Goal: Transaction & Acquisition: Obtain resource

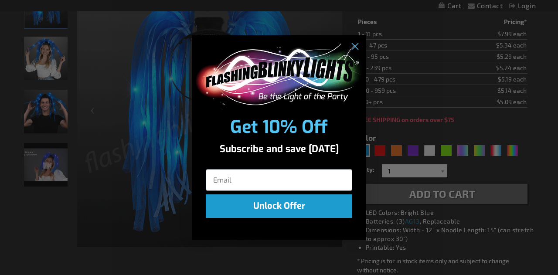
drag, startPoint x: 317, startPoint y: 41, endPoint x: 265, endPoint y: 38, distance: 51.5
click at [265, 38] on div "POPUP Form" at bounding box center [279, 74] width 174 height 78
click at [268, 183] on input "Email" at bounding box center [279, 180] width 146 height 22
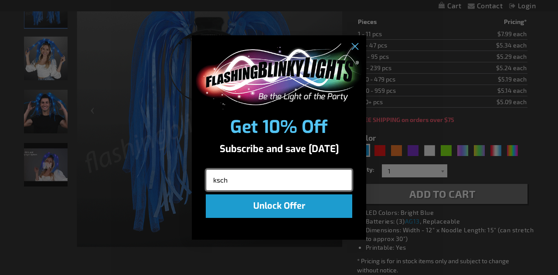
type input "kschultz@kuraoncology.com"
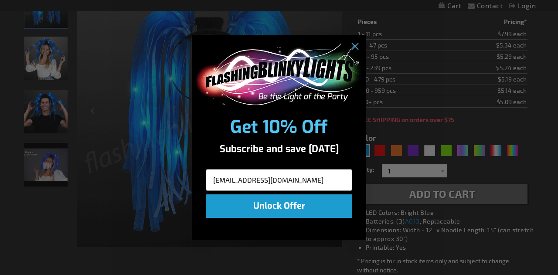
click at [262, 205] on button "Unlock Offer" at bounding box center [279, 206] width 146 height 24
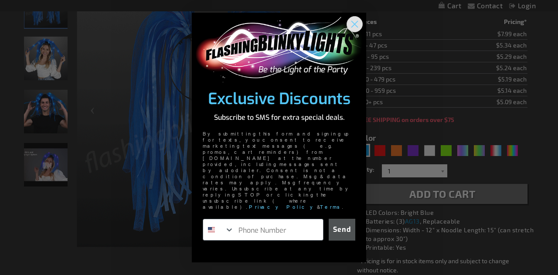
click at [354, 31] on circle "Close dialog" at bounding box center [354, 24] width 14 height 14
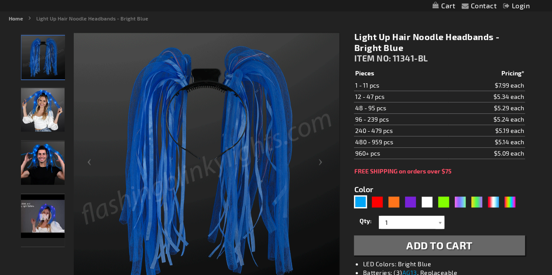
scroll to position [105, 0]
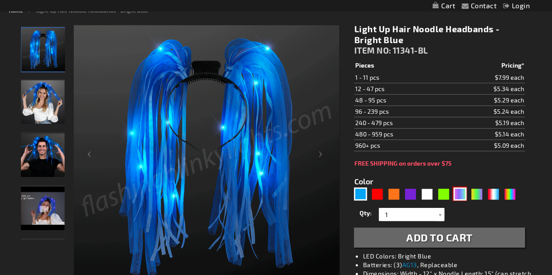
click at [459, 196] on div "Neon" at bounding box center [459, 193] width 13 height 13
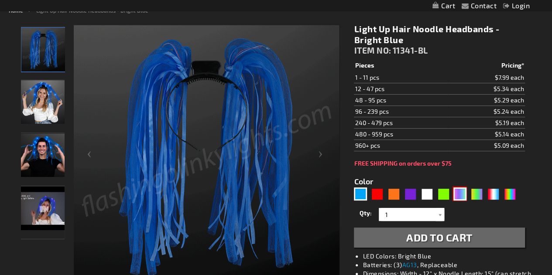
type input "5636"
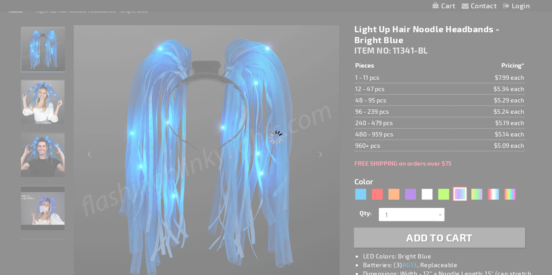
type input "11341-NEON"
type input "Customize - Neon Rave Noodle Hair Headbands with Purple LEDs - ITEM NO: 11341-N…"
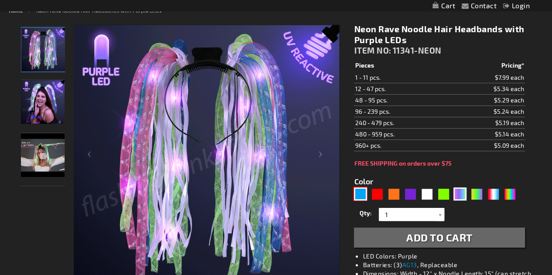
click at [357, 195] on div "Blue" at bounding box center [360, 193] width 13 height 13
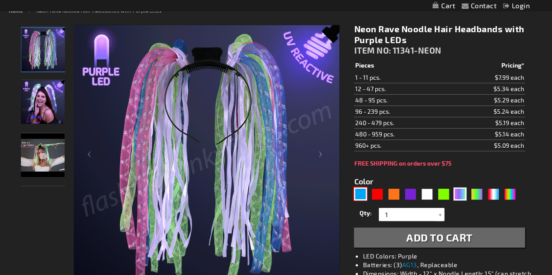
type input "5629"
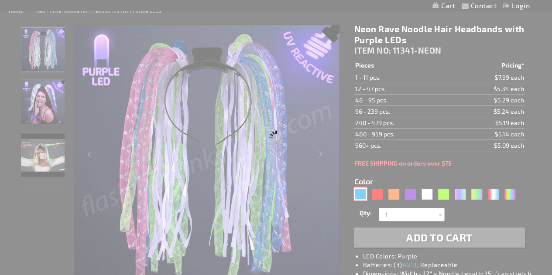
type input "11341-BL"
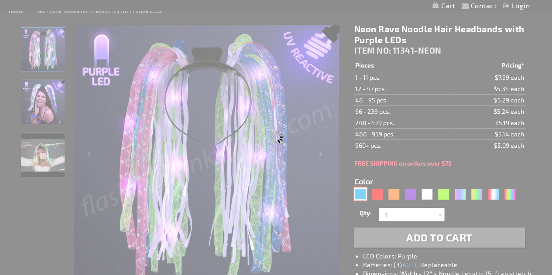
type input "Customize - Light Up Hair Noodle Headbands - Bright Blue - ITEM NO: 11341-BL"
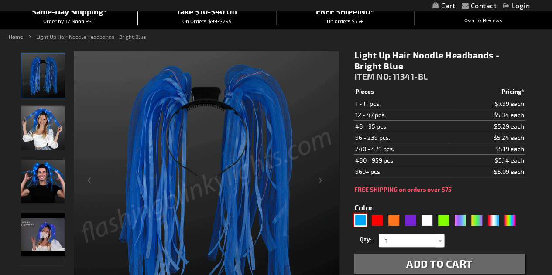
scroll to position [77, 0]
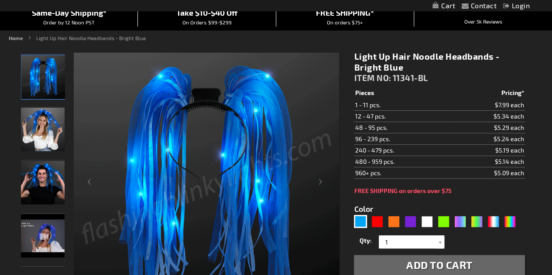
click at [498, 206] on div "Color 5629" at bounding box center [437, 216] width 166 height 26
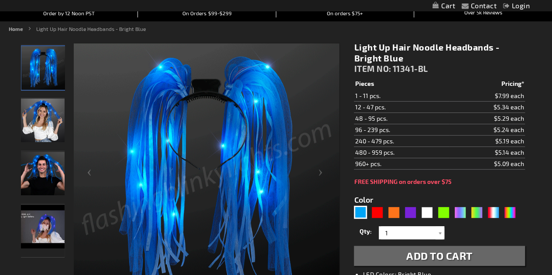
scroll to position [0, 0]
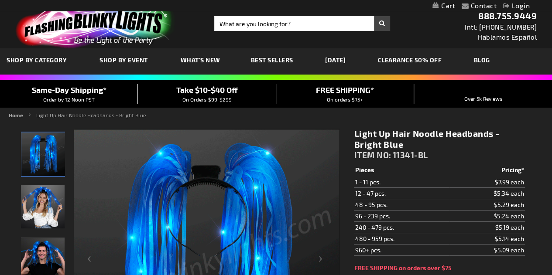
click at [272, 62] on span "Best Sellers" at bounding box center [272, 59] width 42 height 7
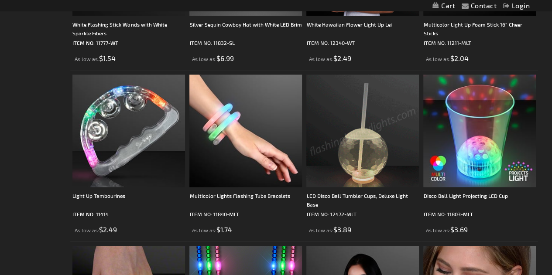
scroll to position [536, 0]
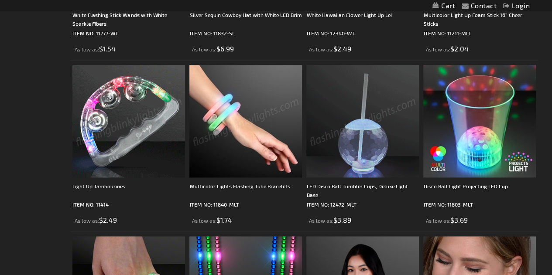
click at [119, 129] on img at bounding box center [128, 121] width 112 height 112
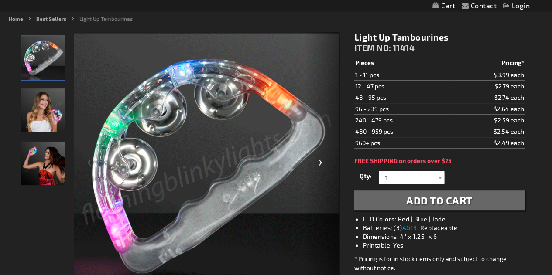
scroll to position [97, 0]
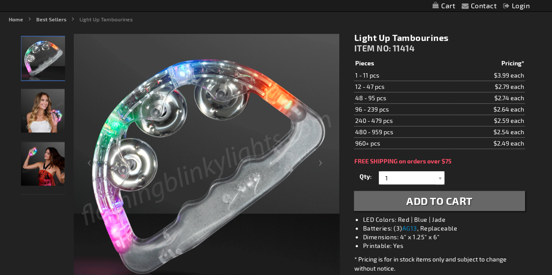
click at [40, 54] on img "LED Light Up Tambourines" at bounding box center [43, 59] width 44 height 44
click at [42, 106] on img "Female displaying LED Light Up Tambourines" at bounding box center [43, 111] width 44 height 44
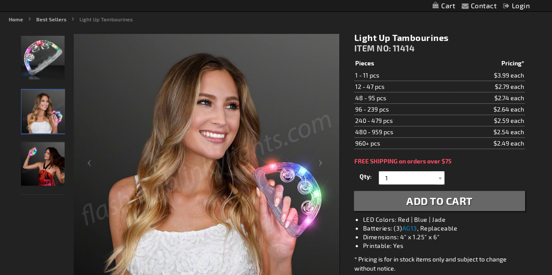
click at [34, 153] on img "Female displaying LED Light Up Tambourines" at bounding box center [43, 164] width 44 height 44
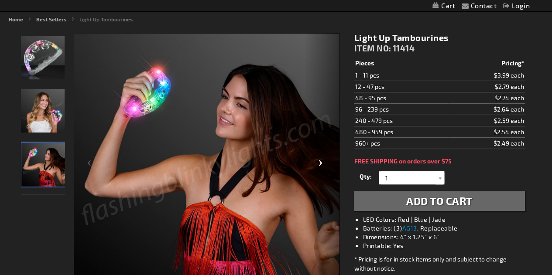
click at [323, 165] on div "Next" at bounding box center [321, 167] width 35 height 268
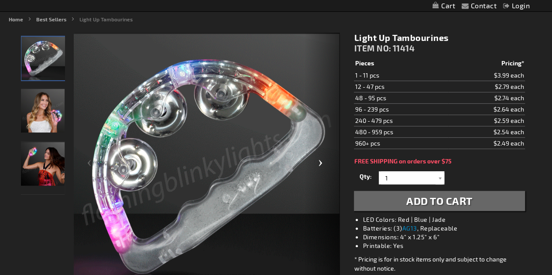
click at [323, 165] on div "Next" at bounding box center [321, 167] width 35 height 268
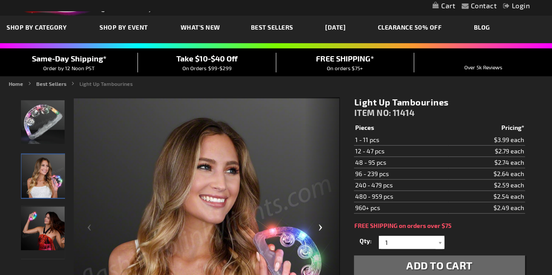
scroll to position [0, 0]
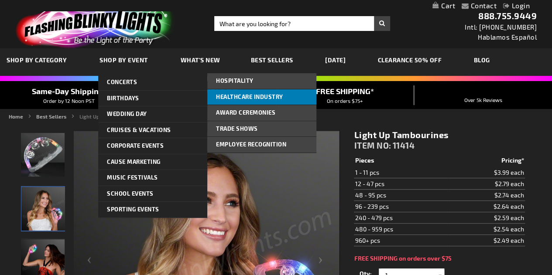
click at [245, 95] on span "Healthcare Industry" at bounding box center [249, 96] width 67 height 7
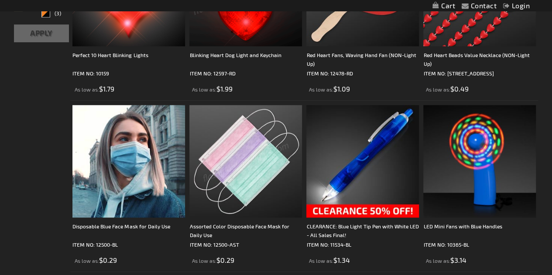
scroll to position [331, 0]
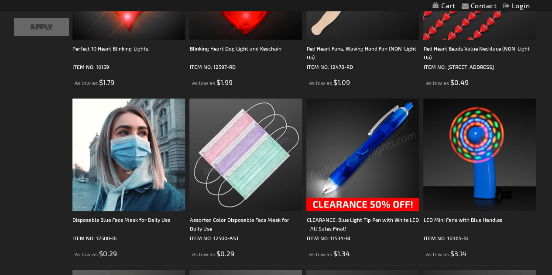
click at [357, 160] on img at bounding box center [362, 155] width 112 height 112
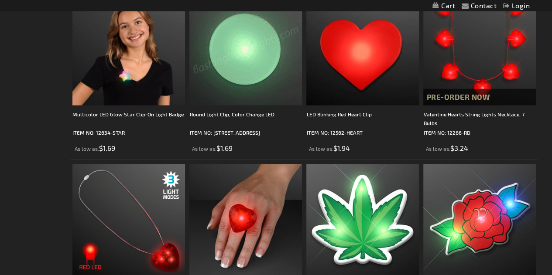
scroll to position [1123, 0]
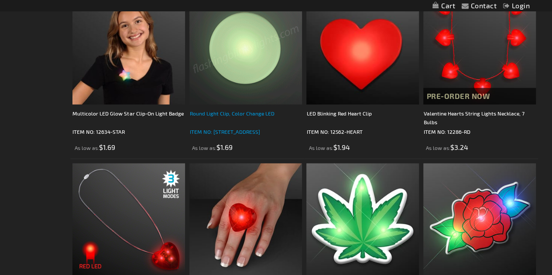
drag, startPoint x: 0, startPoint y: 0, endPoint x: 236, endPoint y: 109, distance: 260.0
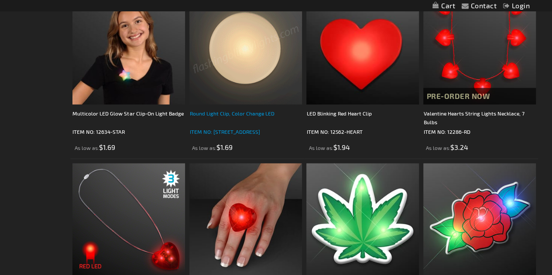
drag, startPoint x: 236, startPoint y: 109, endPoint x: 223, endPoint y: 113, distance: 13.8
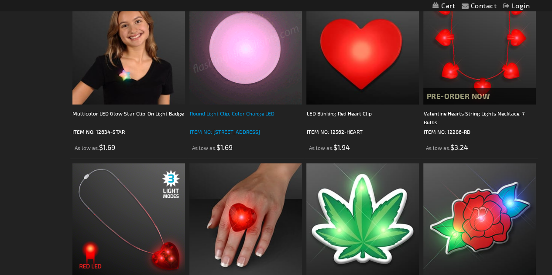
click at [223, 113] on div "Round Light Clip, Color Change LED" at bounding box center [245, 117] width 112 height 17
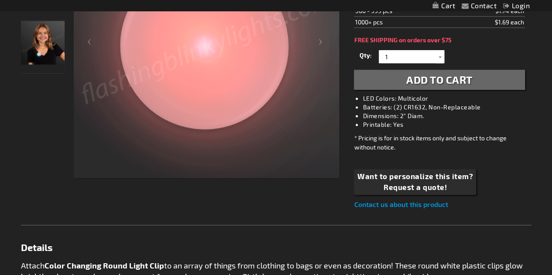
scroll to position [219, 0]
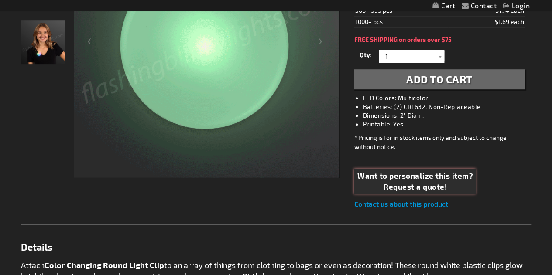
click at [426, 182] on span "Request a quote!" at bounding box center [415, 186] width 116 height 11
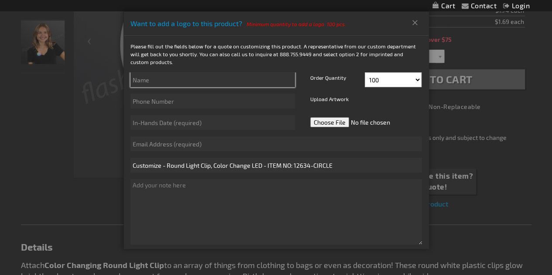
click at [218, 81] on input "text" at bounding box center [212, 79] width 164 height 15
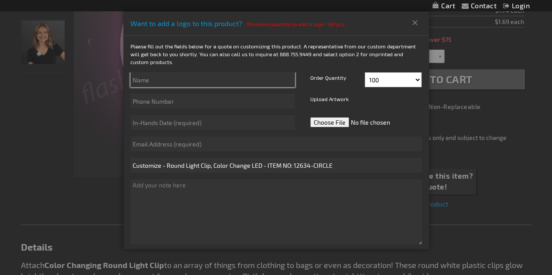
type input "[PERSON_NAME]"
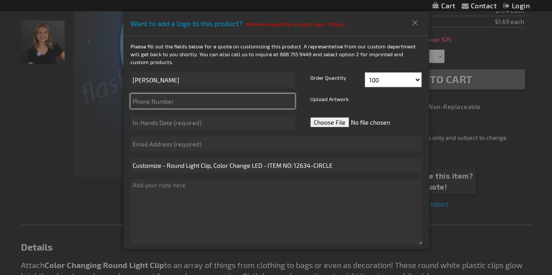
type input "2817405902"
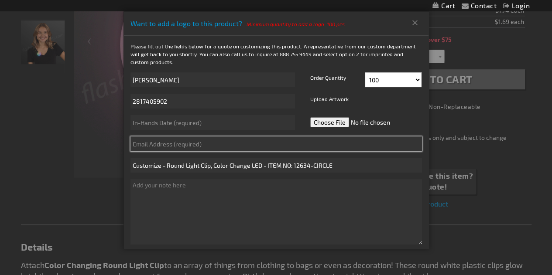
type input "[EMAIL_ADDRESS][DOMAIN_NAME]"
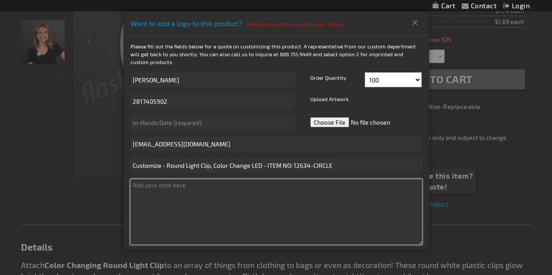
click at [213, 187] on textarea at bounding box center [275, 211] width 291 height 65
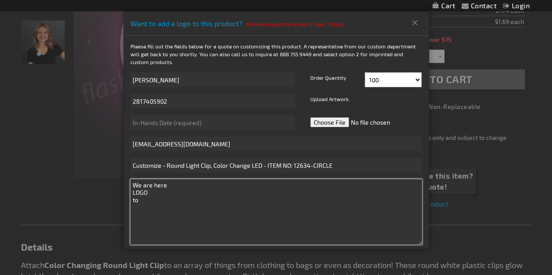
click at [211, 186] on textarea "We are here LOGO to" at bounding box center [275, 211] width 291 height 65
drag, startPoint x: 141, startPoint y: 198, endPoint x: 120, endPoint y: 201, distance: 20.6
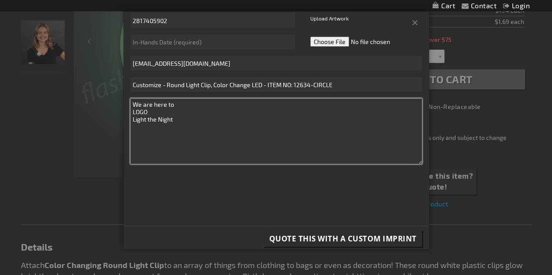
scroll to position [82, 0]
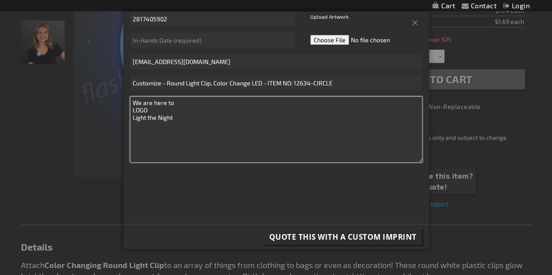
type textarea "We are here to LOGO Light the Night"
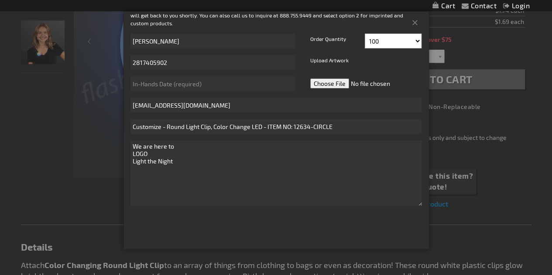
scroll to position [39, 0]
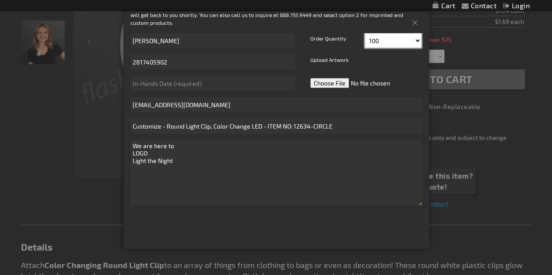
click at [412, 37] on select "100 125 150 175 200 225 250 275 300 325 350 375 400" at bounding box center [392, 40] width 57 height 15
select select "400"
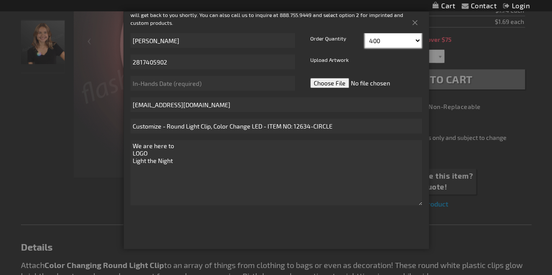
click at [364, 33] on select "100 125 150 175 200 225 250 275 300 325 350 375 400" at bounding box center [392, 40] width 57 height 15
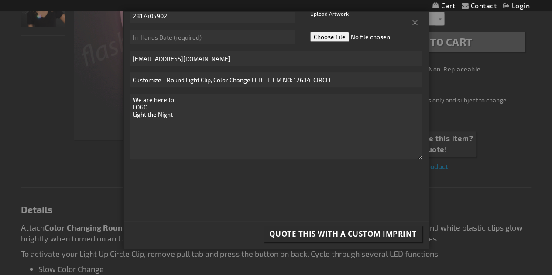
scroll to position [290, 0]
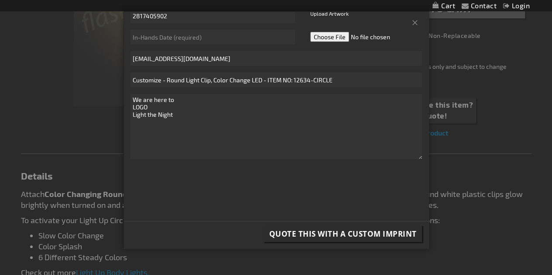
click at [340, 231] on span "Quote this with a Custom Imprint" at bounding box center [342, 234] width 147 height 10
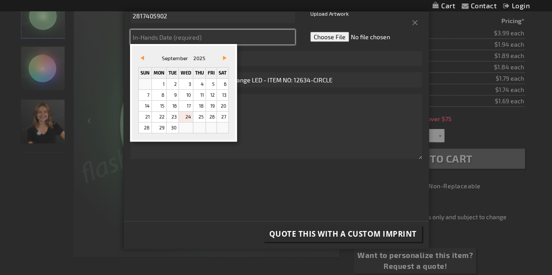
scroll to position [139, 0]
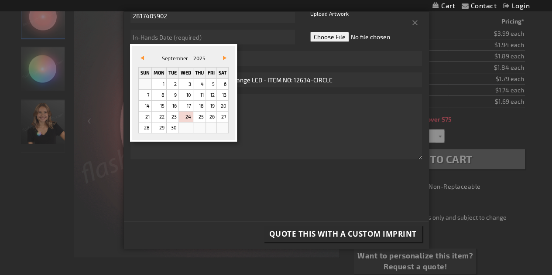
click at [225, 57] on span "Vor&#x3e;" at bounding box center [224, 58] width 3 height 4
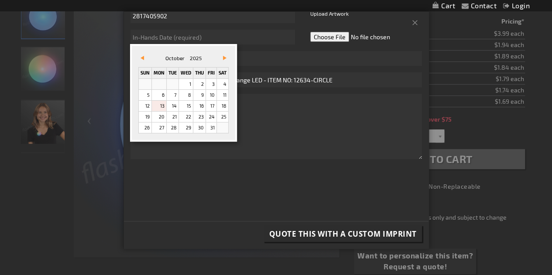
click at [163, 106] on link "13" at bounding box center [159, 106] width 14 height 10
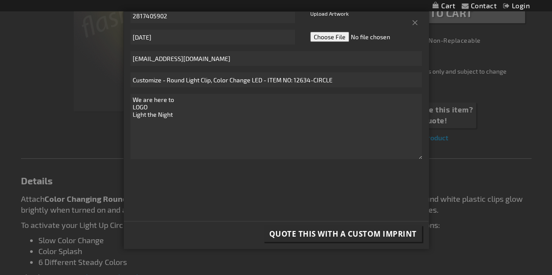
scroll to position [286, 0]
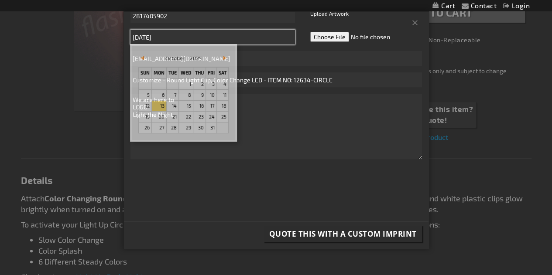
click at [180, 36] on input "10/13/2025" at bounding box center [212, 37] width 164 height 15
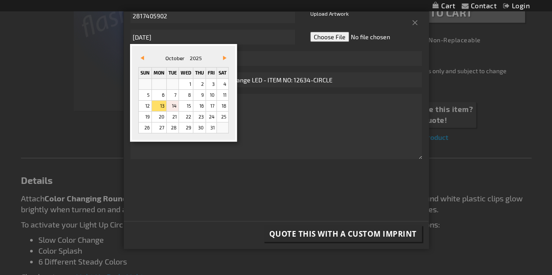
click at [171, 108] on link "14" at bounding box center [173, 106] width 12 height 10
type input "10/14/2025"
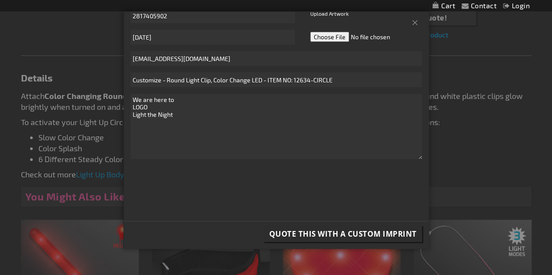
scroll to position [388, 0]
click at [318, 232] on span "Quote this with a Custom Imprint" at bounding box center [342, 234] width 147 height 10
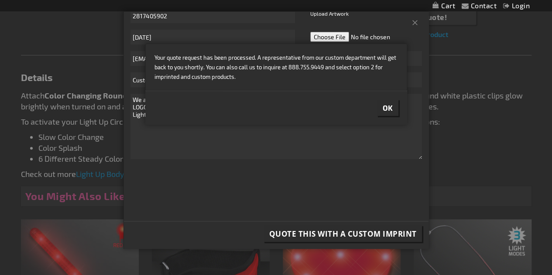
click at [383, 108] on span "Ok" at bounding box center [387, 107] width 10 height 9
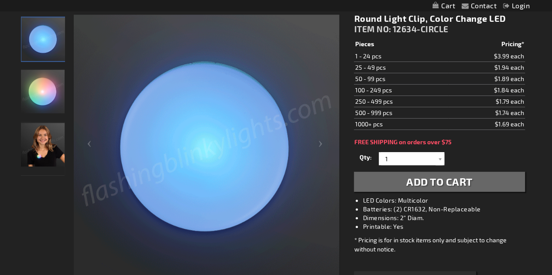
scroll to position [116, 0]
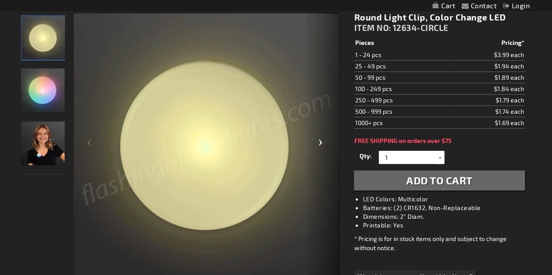
click at [320, 138] on div "Next" at bounding box center [321, 146] width 35 height 268
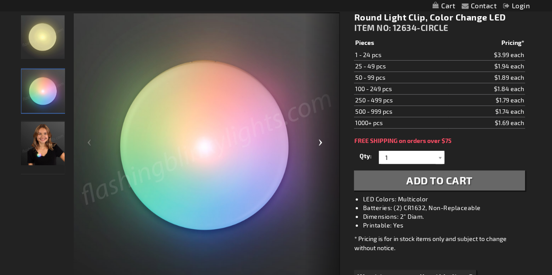
click at [320, 138] on div "Next" at bounding box center [321, 146] width 35 height 268
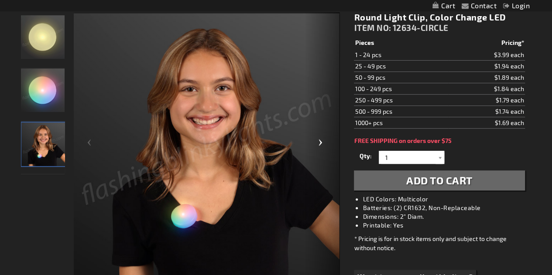
click at [320, 138] on div "Next" at bounding box center [321, 146] width 35 height 268
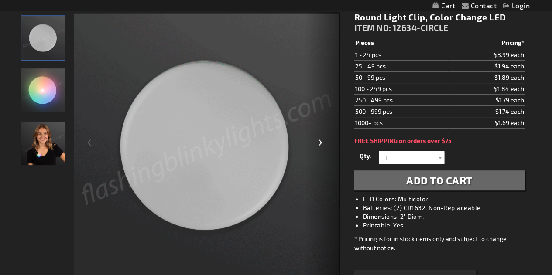
click at [320, 138] on div "Next" at bounding box center [321, 146] width 35 height 268
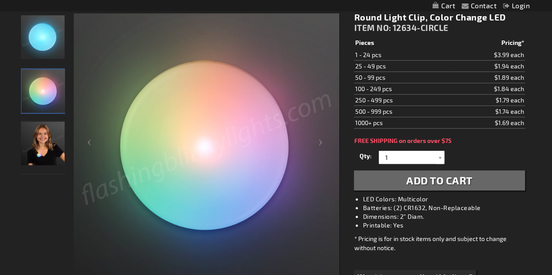
click at [29, 150] on img "Girl wearing Round Light Clip, Color Change LED" at bounding box center [43, 144] width 44 height 44
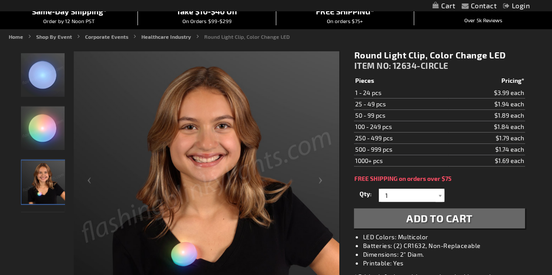
scroll to position [78, 0]
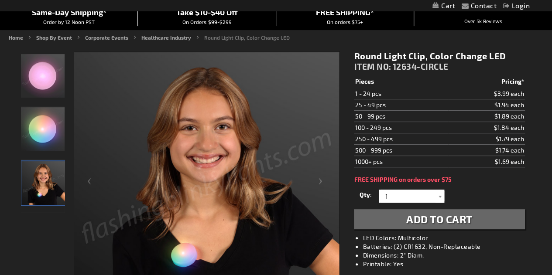
click at [189, 259] on img at bounding box center [207, 185] width 266 height 266
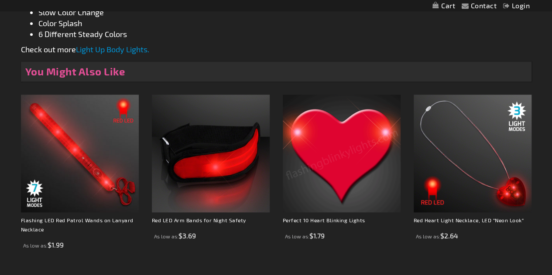
scroll to position [507, 0]
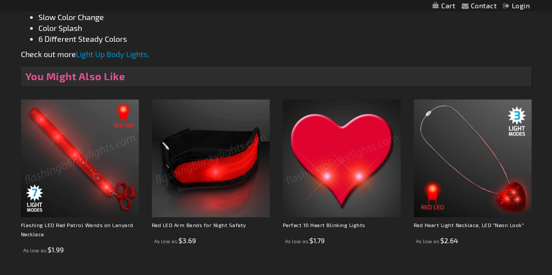
click at [94, 175] on img at bounding box center [80, 158] width 118 height 118
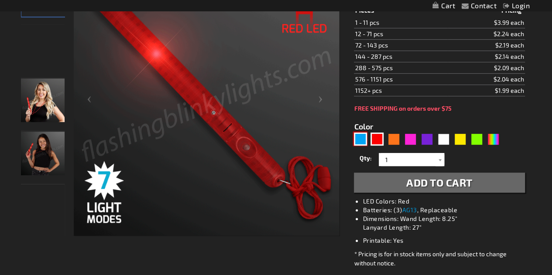
scroll to position [160, 0]
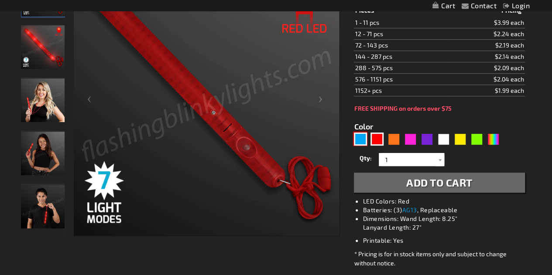
click at [361, 139] on div "Blue" at bounding box center [360, 139] width 13 height 13
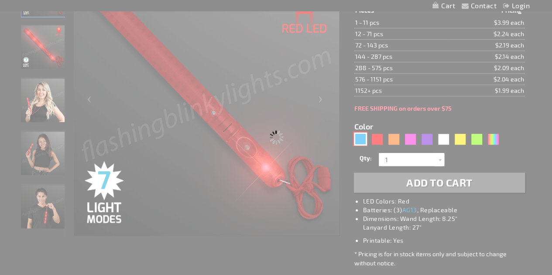
type input "5629"
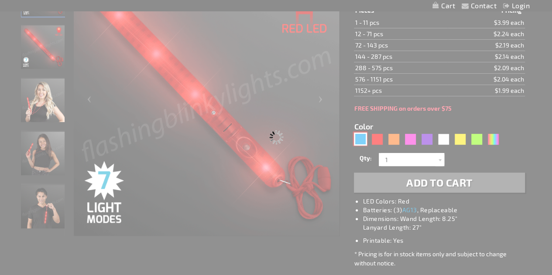
scroll to position [0, 0]
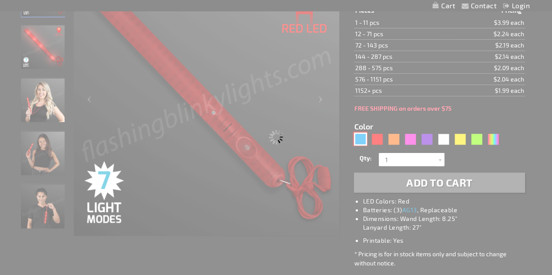
type input "10227-BL"
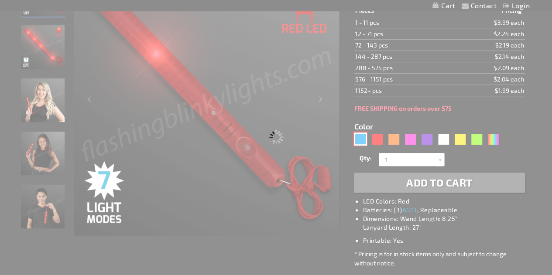
type input "Customize - Flashing LED Blue Patrol Wands on Lanyard Necklace - ITEM NO: 10227…"
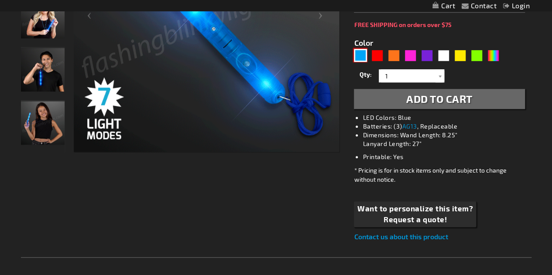
scroll to position [245, 0]
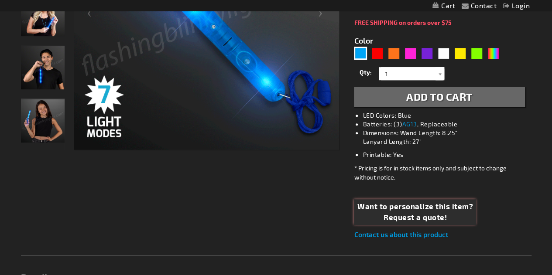
click at [443, 213] on span "Request a quote!" at bounding box center [415, 217] width 116 height 11
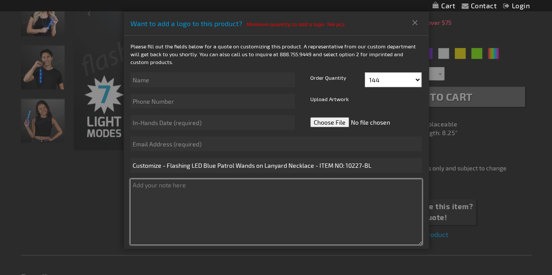
click at [162, 184] on textarea at bounding box center [275, 211] width 291 height 65
type textarea "l"
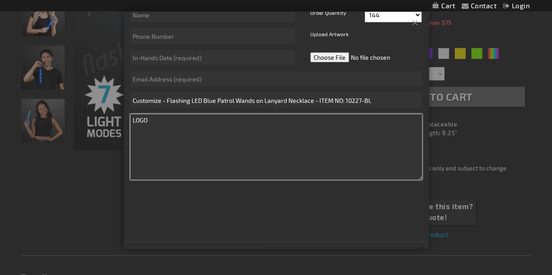
scroll to position [0, 0]
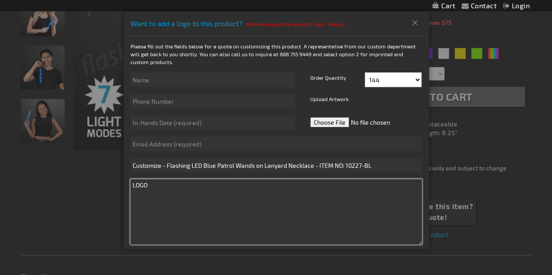
type textarea "LOGO"
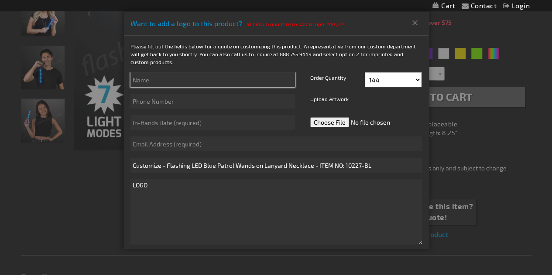
click at [153, 85] on input "text" at bounding box center [212, 79] width 164 height 15
type input "Kristina Schultz"
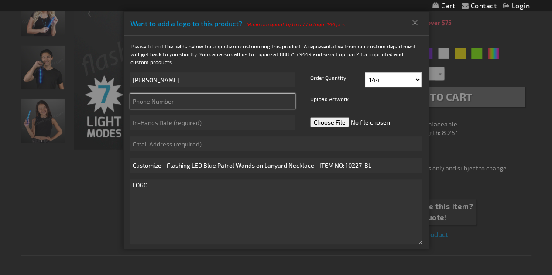
type input "2817405902"
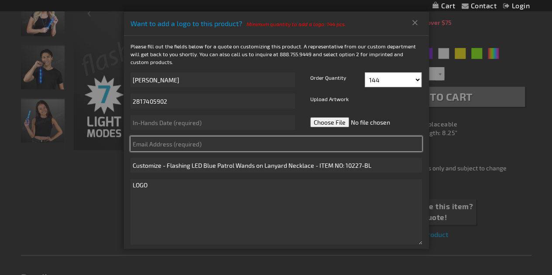
type input "schultzfamily41@yahoo.com"
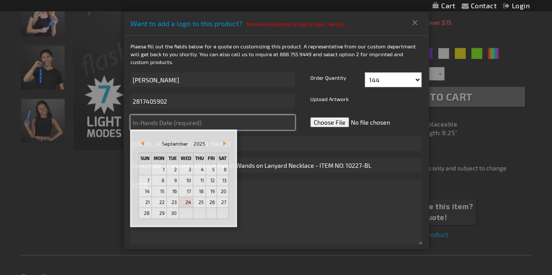
click at [241, 121] on input "text" at bounding box center [212, 122] width 164 height 15
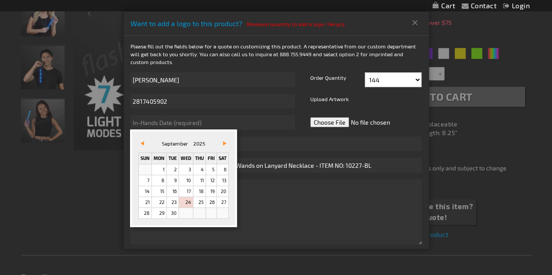
click at [154, 141] on div "September 2025" at bounding box center [183, 144] width 66 height 10
click at [224, 143] on span "Vor&#x3e;" at bounding box center [224, 143] width 3 height 4
click at [174, 190] on link "14" at bounding box center [173, 191] width 12 height 10
type input "10/14/2025"
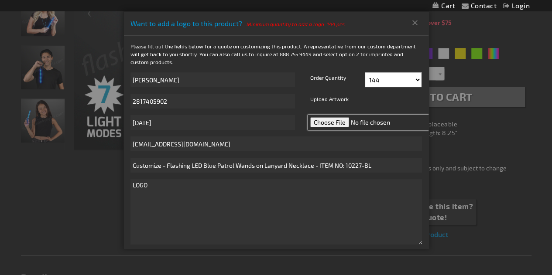
click at [319, 123] on input "file" at bounding box center [369, 122] width 123 height 15
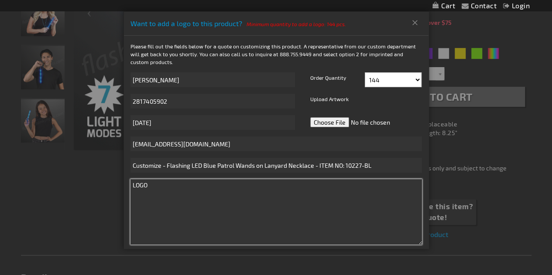
click at [170, 184] on textarea "LOGO" at bounding box center [275, 211] width 291 height 65
type textarea "LOGO (Kura Oncology)"
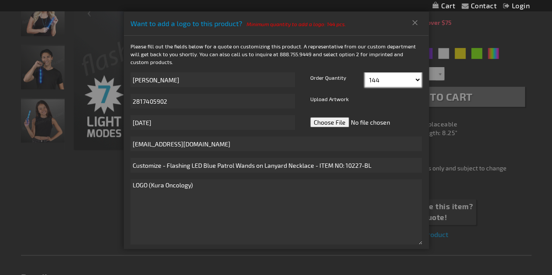
click at [411, 77] on select "144 156 168 180 192 204 216 228 240 252 264 276 288" at bounding box center [392, 79] width 57 height 15
select select "504"
click at [364, 72] on select "144 156 168 180 192 204 216 228 240 252 264 276 288" at bounding box center [392, 79] width 57 height 15
click at [413, 25] on button "Close" at bounding box center [415, 23] width 14 height 14
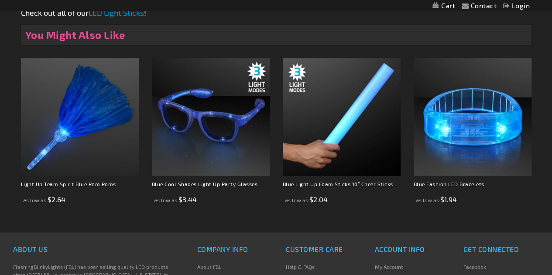
scroll to position [723, 0]
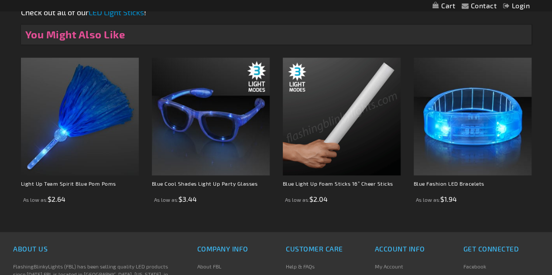
click at [347, 115] on img at bounding box center [342, 117] width 118 height 118
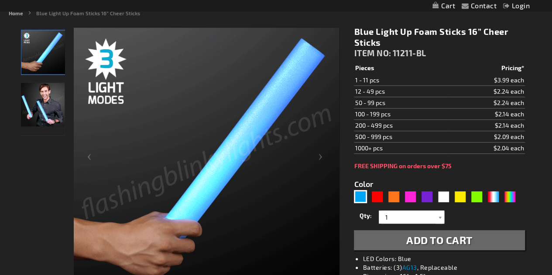
scroll to position [98, 0]
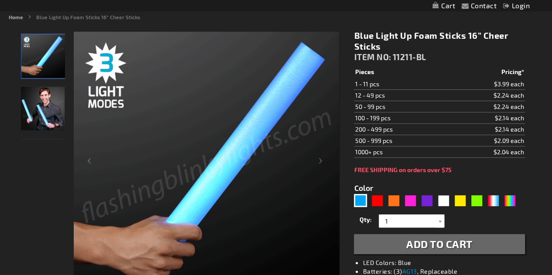
click at [455, 242] on span "Add to Cart" at bounding box center [439, 244] width 66 height 13
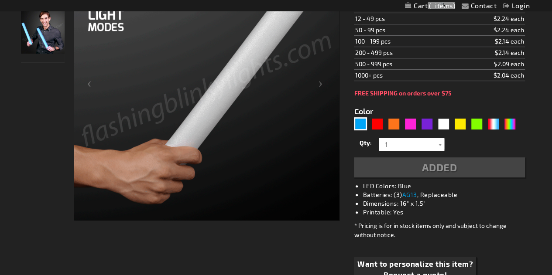
scroll to position [194, 0]
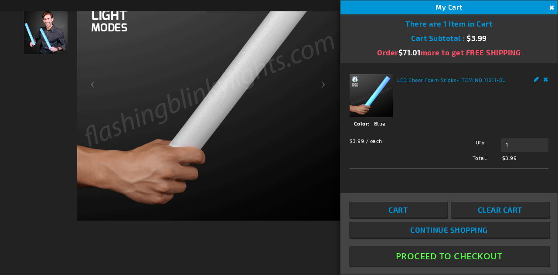
click at [551, 10] on button "Close" at bounding box center [551, 8] width 10 height 10
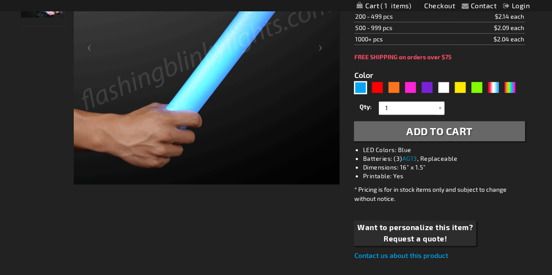
scroll to position [231, 0]
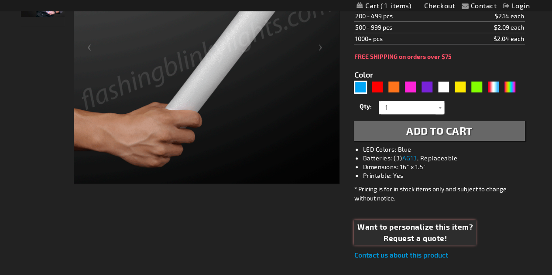
click at [381, 236] on span "Request a quote!" at bounding box center [415, 238] width 116 height 11
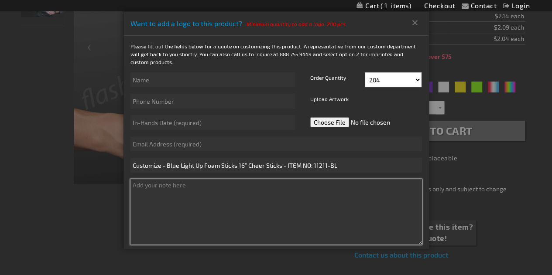
click at [154, 191] on textarea at bounding box center [275, 211] width 291 height 65
type textarea "l"
type textarea "Logo- Kura Oncology"
click at [211, 191] on textarea "Logo- Kura Oncology" at bounding box center [275, 211] width 291 height 65
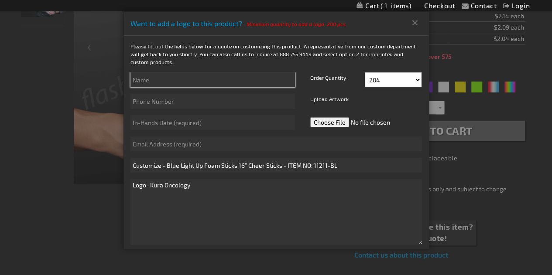
click at [187, 78] on input "text" at bounding box center [212, 79] width 164 height 15
type input "Kristina Schultz"
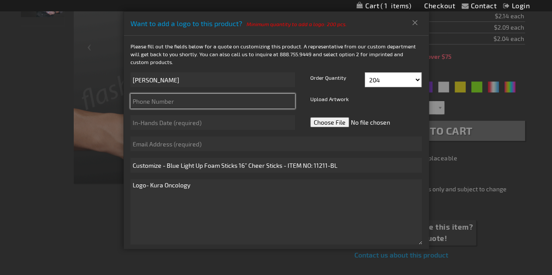
type input "2817405902"
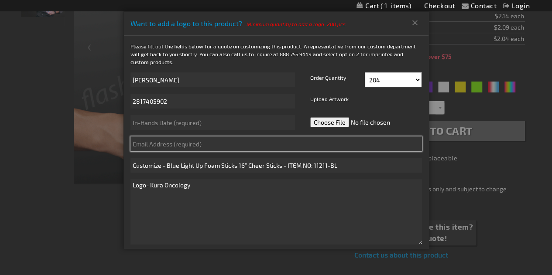
type input "schultzfamily41@yahoo.com"
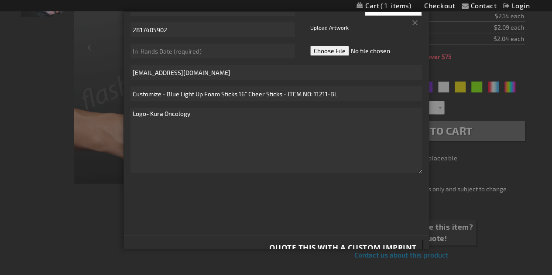
scroll to position [85, 0]
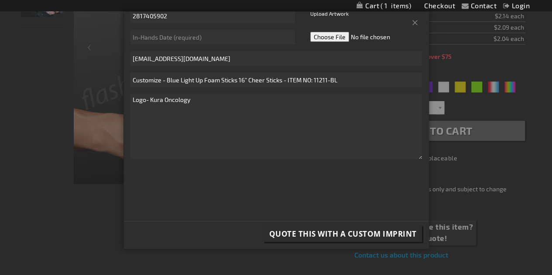
click at [352, 239] on button "Quote this with a Custom Imprint" at bounding box center [343, 234] width 158 height 16
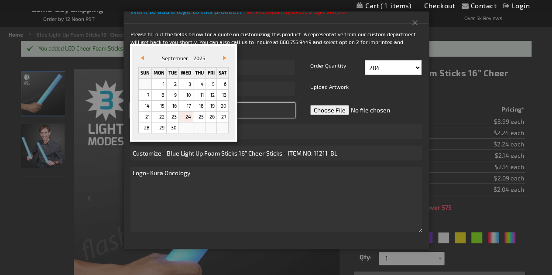
scroll to position [0, 0]
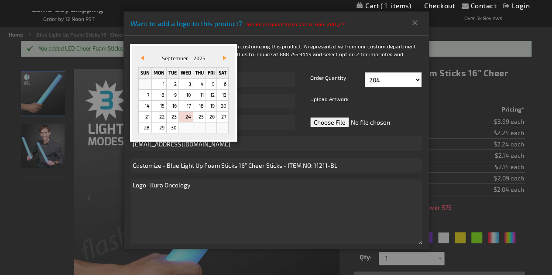
click at [225, 54] on link "Vor&#x3e;" at bounding box center [223, 58] width 10 height 10
click at [172, 106] on link "14" at bounding box center [173, 106] width 12 height 10
type input "10/14/2025"
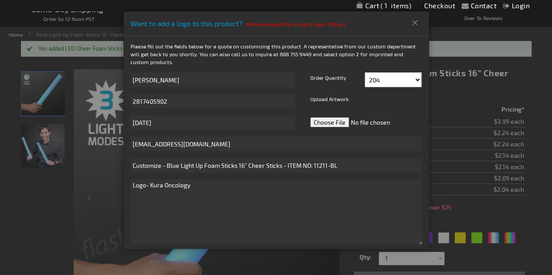
scroll to position [85, 0]
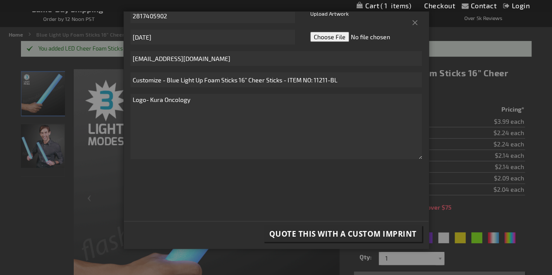
click at [355, 235] on span "Quote this with a Custom Imprint" at bounding box center [342, 234] width 147 height 10
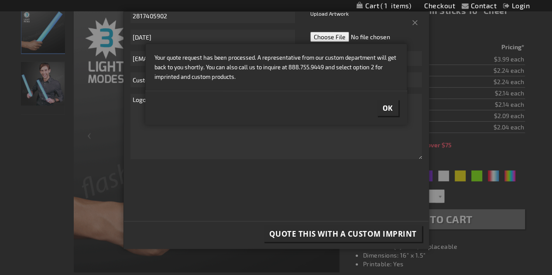
scroll to position [124, 0]
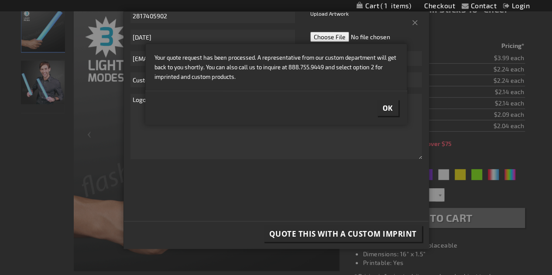
click at [392, 114] on button "Ok" at bounding box center [387, 108] width 21 height 16
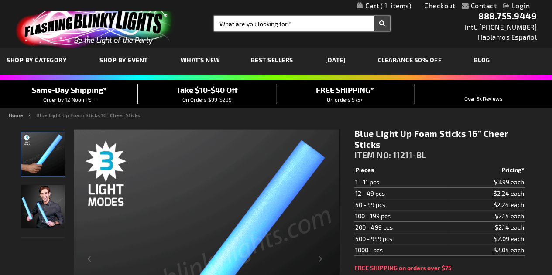
click at [268, 22] on input "Search" at bounding box center [302, 23] width 176 height 15
type input "water bottle"
click at [374, 16] on button "Search" at bounding box center [382, 23] width 16 height 15
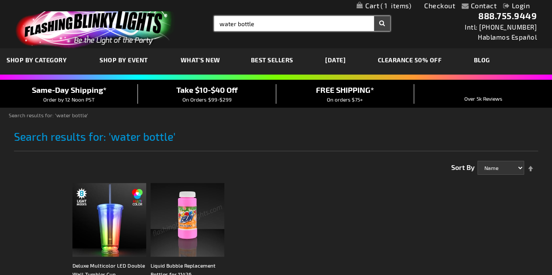
click at [242, 21] on input "water bottle" at bounding box center [302, 23] width 176 height 15
type input "w"
type input "cup"
click at [374, 16] on button "Search" at bounding box center [382, 23] width 16 height 15
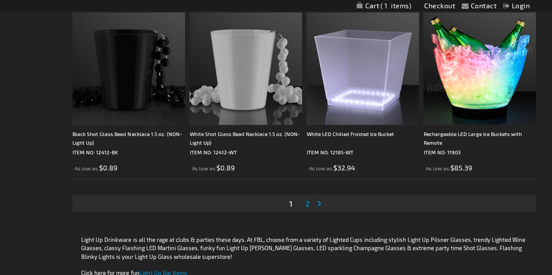
scroll to position [2567, 0]
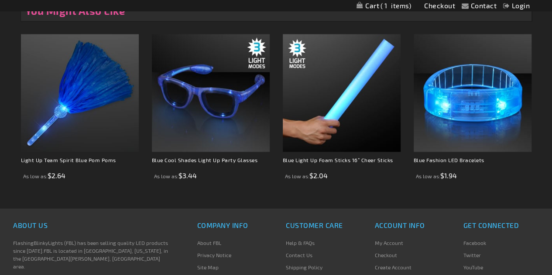
scroll to position [687, 0]
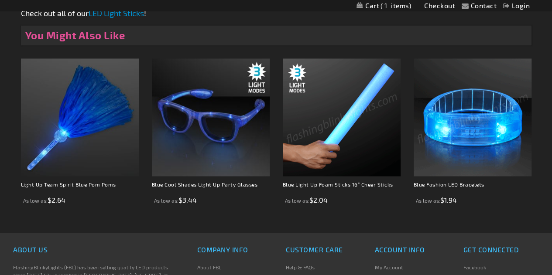
click at [460, 136] on img at bounding box center [472, 117] width 118 height 118
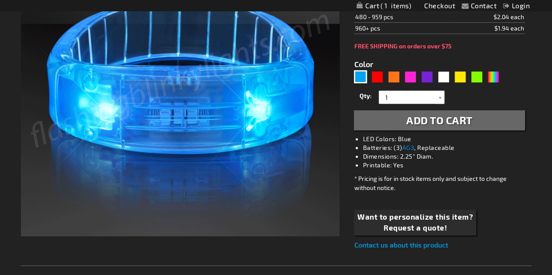
scroll to position [211, 0]
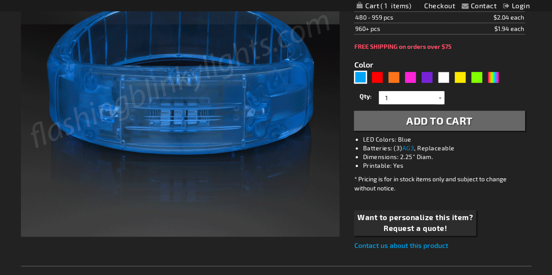
drag, startPoint x: 0, startPoint y: 0, endPoint x: 253, endPoint y: 219, distance: 334.7
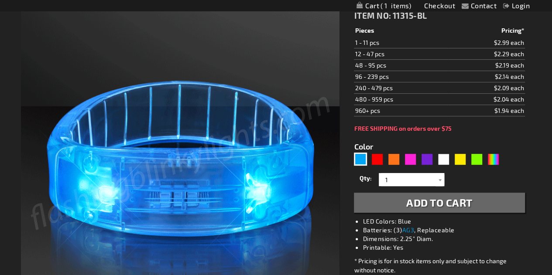
scroll to position [128, 0]
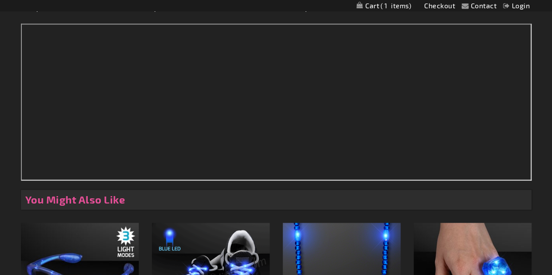
scroll to position [582, 0]
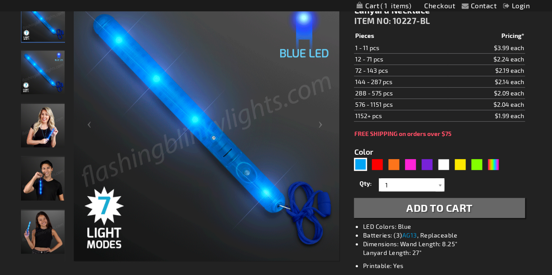
scroll to position [135, 0]
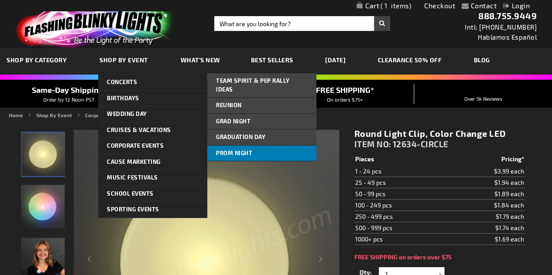
click at [239, 146] on link "Prom Night" at bounding box center [261, 154] width 109 height 16
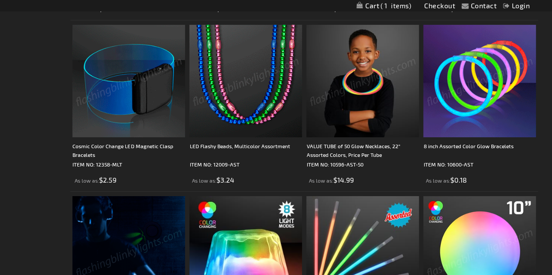
scroll to position [1522, 0]
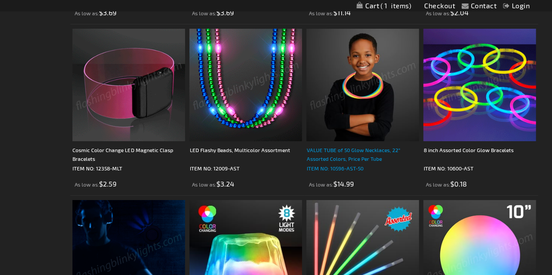
click at [357, 155] on div "VALUE TUBE of 50 Glow Necklaces, 22" Assorted Colors, Price Per Tube" at bounding box center [362, 154] width 112 height 17
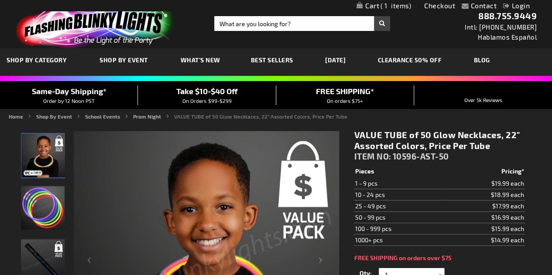
click at [432, 61] on link "CLEARANCE 50% OFF" at bounding box center [409, 59] width 77 height 29
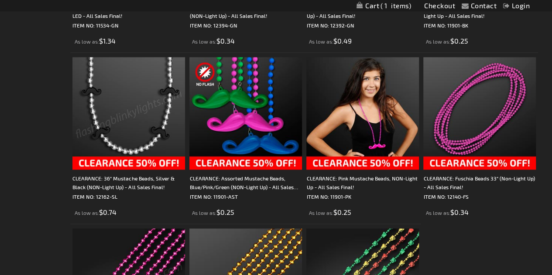
scroll to position [2173, 0]
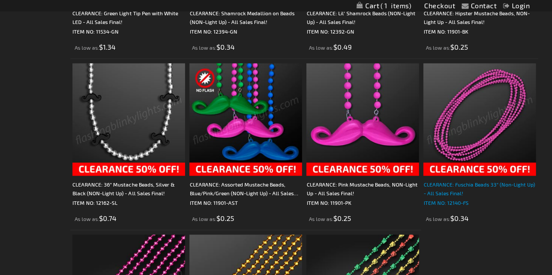
click at [486, 186] on div "CLEARANCE: Fuschia Beads 33" (Non-Light Up) - All Sales Final!" at bounding box center [479, 188] width 112 height 17
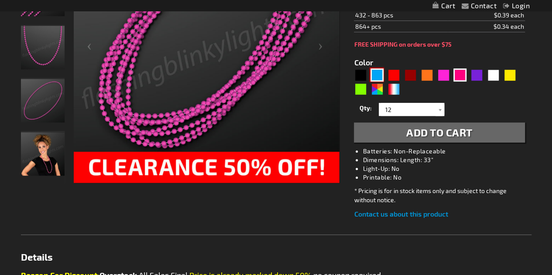
scroll to position [214, 0]
click at [377, 74] on div "Blue" at bounding box center [376, 74] width 13 height 13
type input "5629"
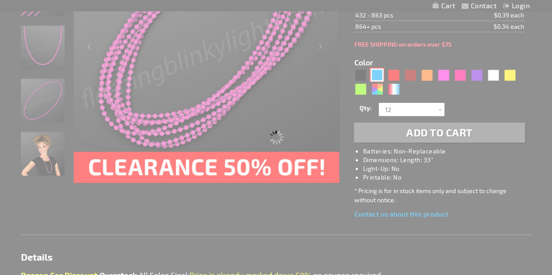
scroll to position [0, 0]
type input "12140-BL"
type input "Customize - Round Blue Beads 33&quot; (Non-Light Up) - ITEM NO: 12140-BL"
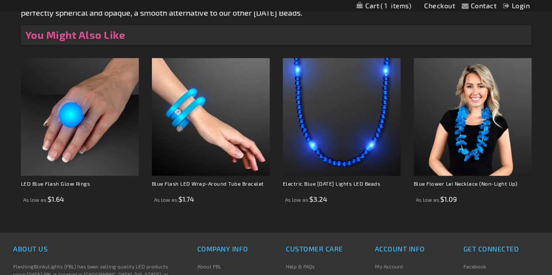
scroll to position [499, 0]
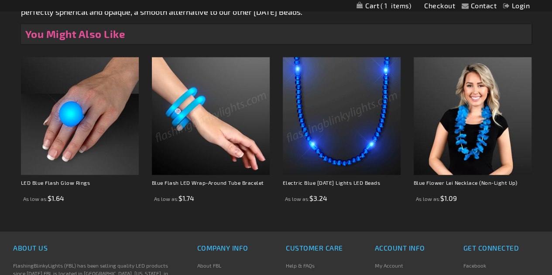
click at [187, 126] on img at bounding box center [211, 116] width 118 height 118
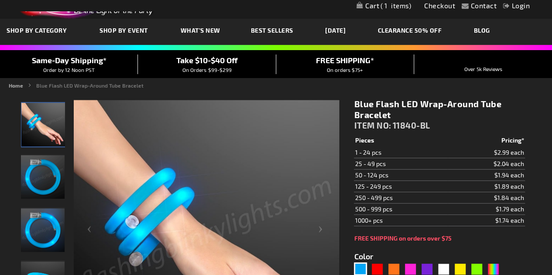
scroll to position [26, 0]
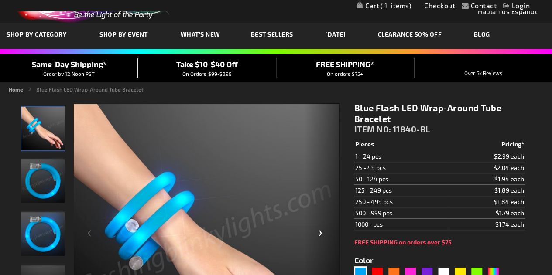
click at [320, 237] on div "Next" at bounding box center [321, 237] width 35 height 268
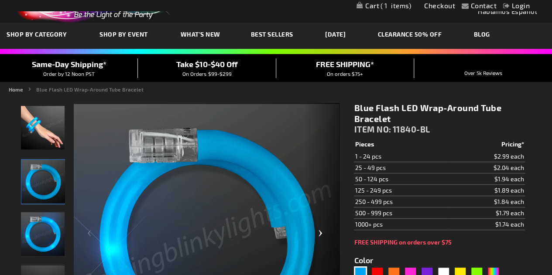
click at [320, 237] on div "Next" at bounding box center [321, 237] width 35 height 268
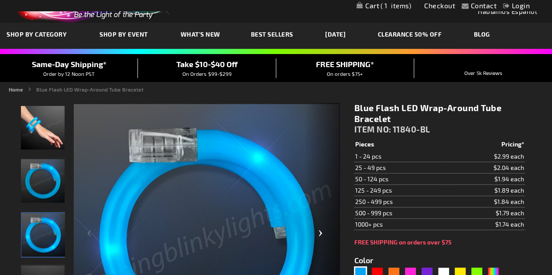
click at [320, 237] on div "Next" at bounding box center [321, 237] width 35 height 268
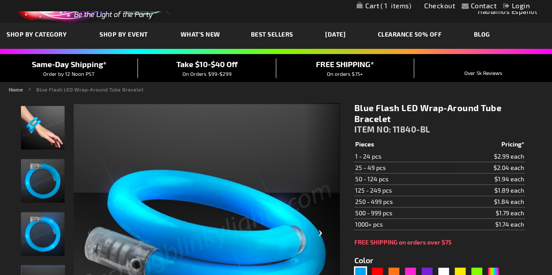
click at [320, 237] on div "Next" at bounding box center [321, 237] width 35 height 268
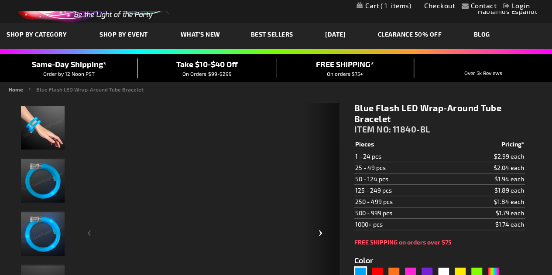
click at [320, 237] on div "Next" at bounding box center [321, 237] width 35 height 268
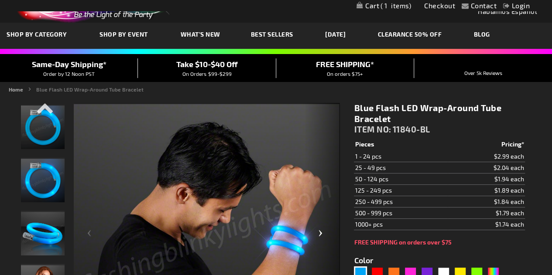
click at [320, 237] on div "Next" at bounding box center [321, 237] width 35 height 268
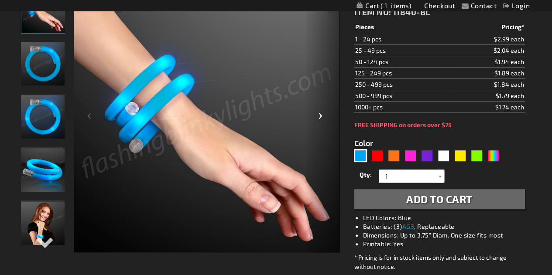
scroll to position [143, 0]
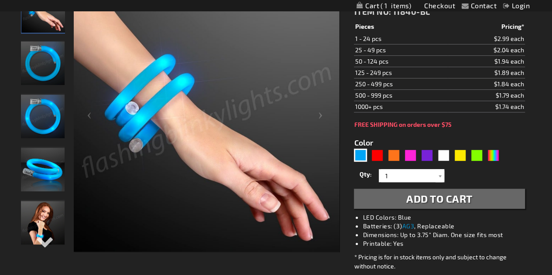
click at [48, 219] on img "Woman wearing Blue Flash LED Wrap-Around Tube Bracelet" at bounding box center [43, 223] width 44 height 44
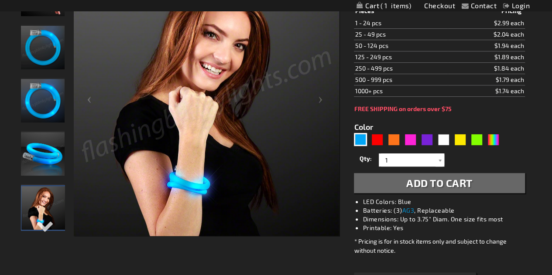
scroll to position [161, 0]
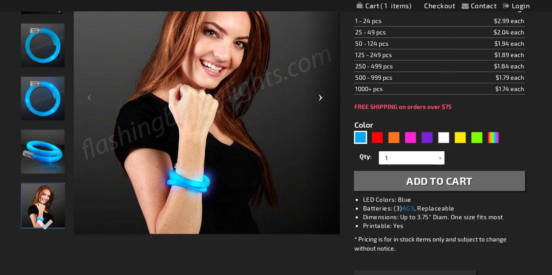
click at [320, 97] on div "Next" at bounding box center [321, 101] width 35 height 268
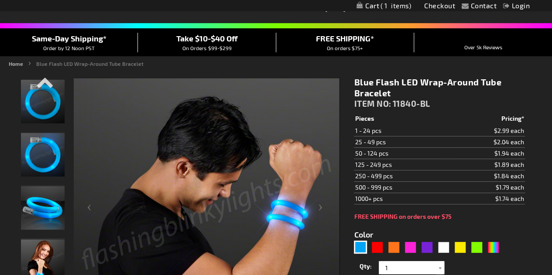
scroll to position [0, 0]
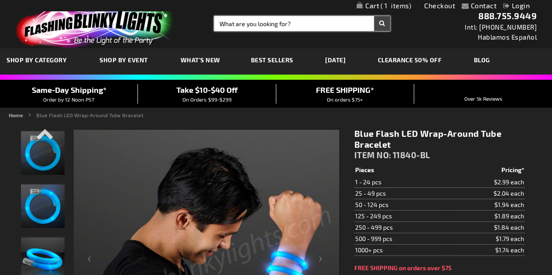
click at [284, 27] on input "Search" at bounding box center [302, 23] width 176 height 15
type input "blue"
click at [374, 16] on button "Search" at bounding box center [382, 23] width 16 height 15
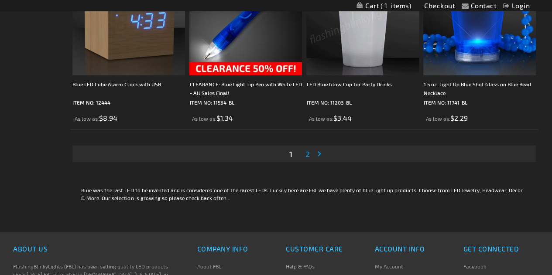
scroll to position [2611, 0]
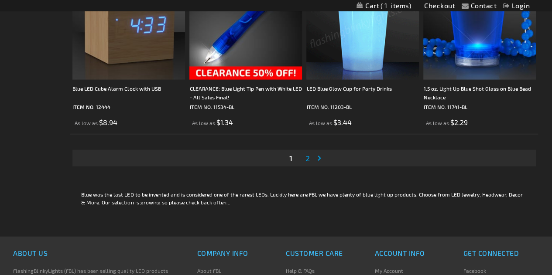
click at [309, 157] on span "2" at bounding box center [307, 158] width 4 height 10
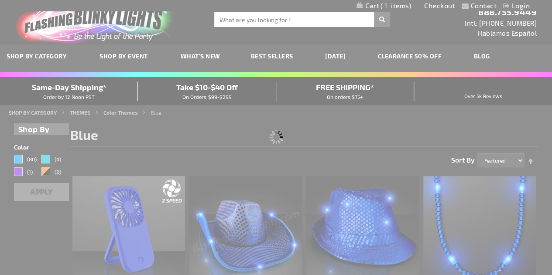
scroll to position [0, 0]
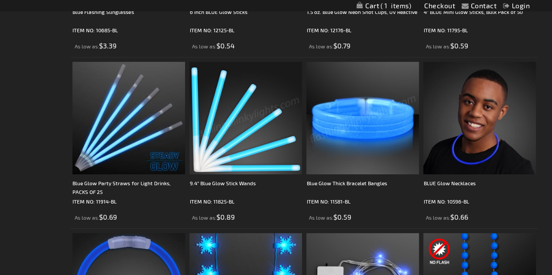
scroll to position [1483, 0]
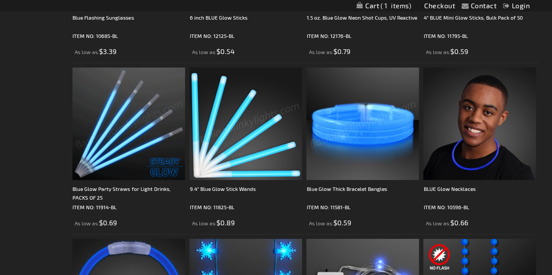
click at [133, 138] on img at bounding box center [128, 124] width 112 height 112
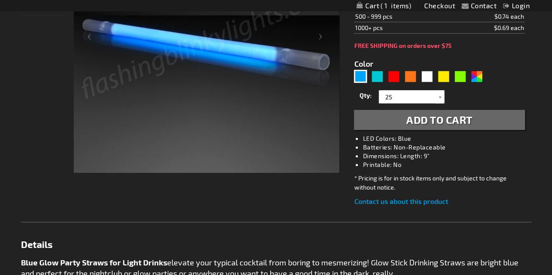
scroll to position [243, 0]
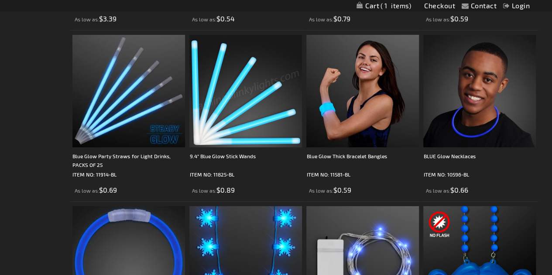
drag, startPoint x: 250, startPoint y: 122, endPoint x: 228, endPoint y: 106, distance: 27.6
click at [228, 106] on img at bounding box center [245, 91] width 112 height 112
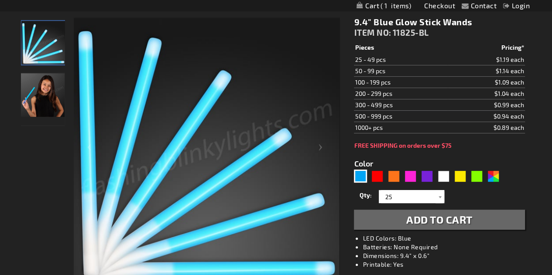
scroll to position [113, 0]
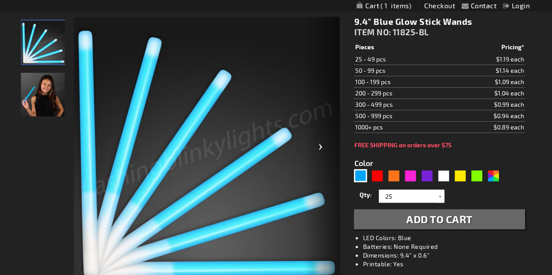
click at [317, 149] on div "Next" at bounding box center [321, 151] width 35 height 268
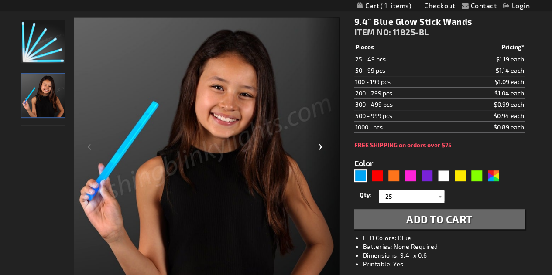
click at [317, 149] on div "Next" at bounding box center [321, 151] width 35 height 268
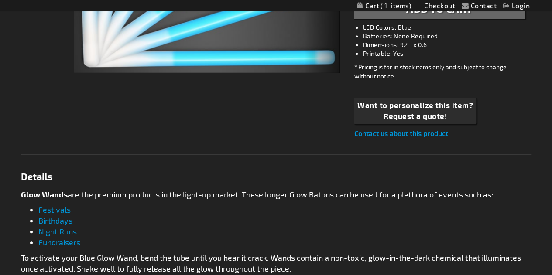
scroll to position [324, 0]
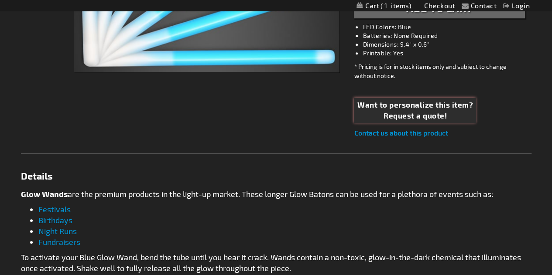
click at [417, 115] on span "Request a quote!" at bounding box center [415, 115] width 116 height 11
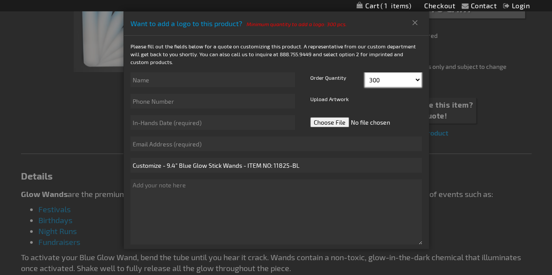
click at [409, 80] on select "300 325 350 375 400 425 450 475 500 525 550 575 600 625 650 675 700" at bounding box center [392, 79] width 57 height 15
select select "1000"
click at [364, 72] on select "300 325 350 375 400 425 450 475 500 525 550 575 600 625 650 675 700" at bounding box center [392, 79] width 57 height 15
click at [412, 22] on button "Close" at bounding box center [415, 23] width 14 height 14
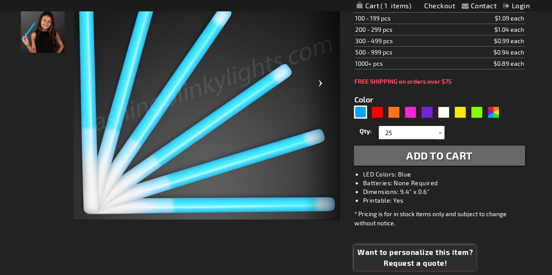
scroll to position [181, 0]
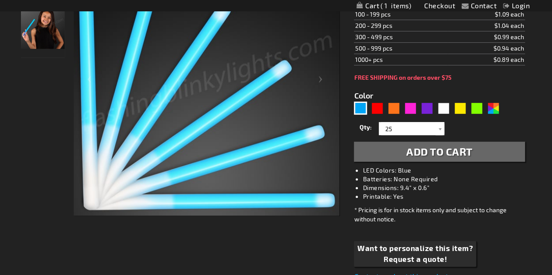
click at [405, 83] on form "Color 5629" at bounding box center [439, 121] width 170 height 81
